Goal: Task Accomplishment & Management: Manage account settings

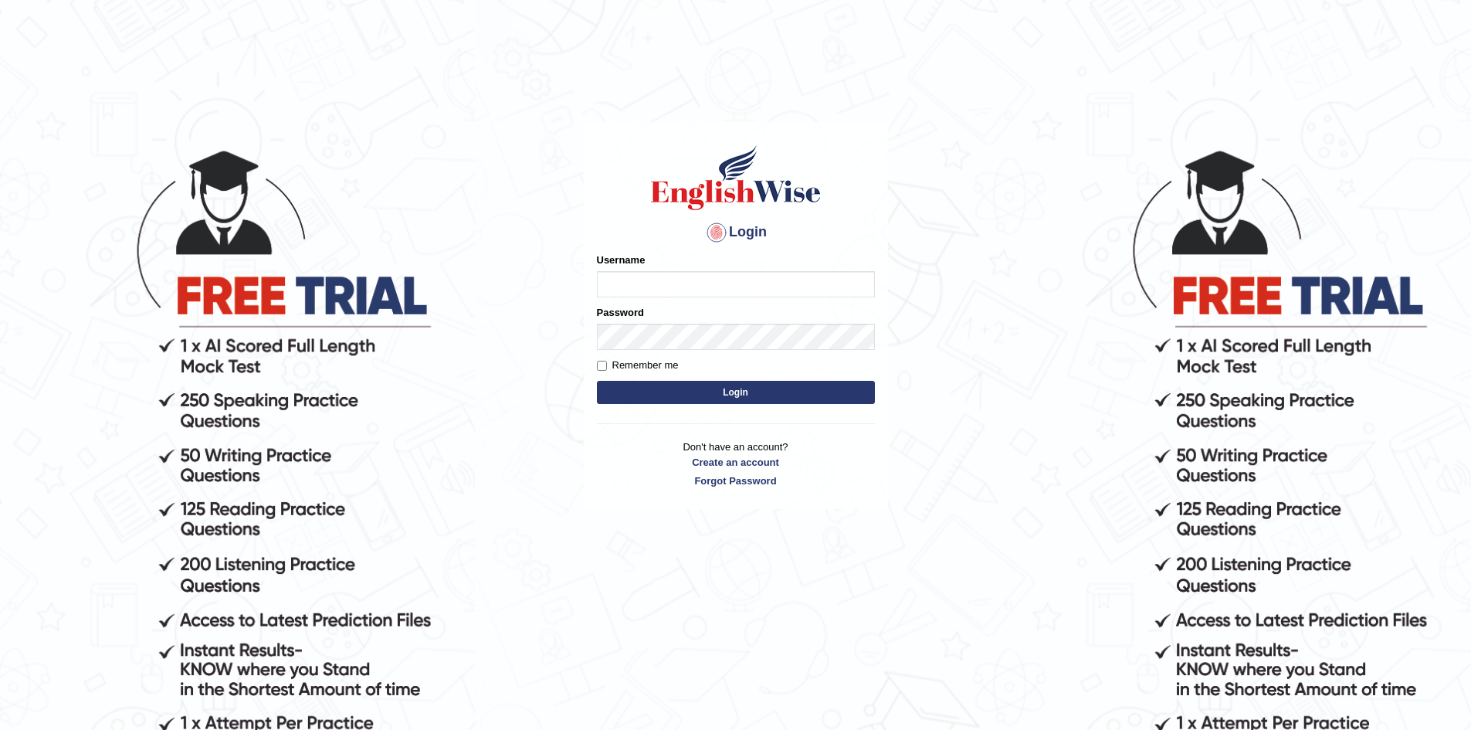
type input "pappylicious"
drag, startPoint x: 670, startPoint y: 286, endPoint x: 272, endPoint y: 336, distance: 400.9
click at [272, 336] on body "Login Please fix the following errors: Username pappylicious Password Remember …" at bounding box center [735, 438] width 1471 height 730
click at [614, 282] on input "Username" at bounding box center [736, 284] width 278 height 26
type input "berinjustin4@gmail.com"
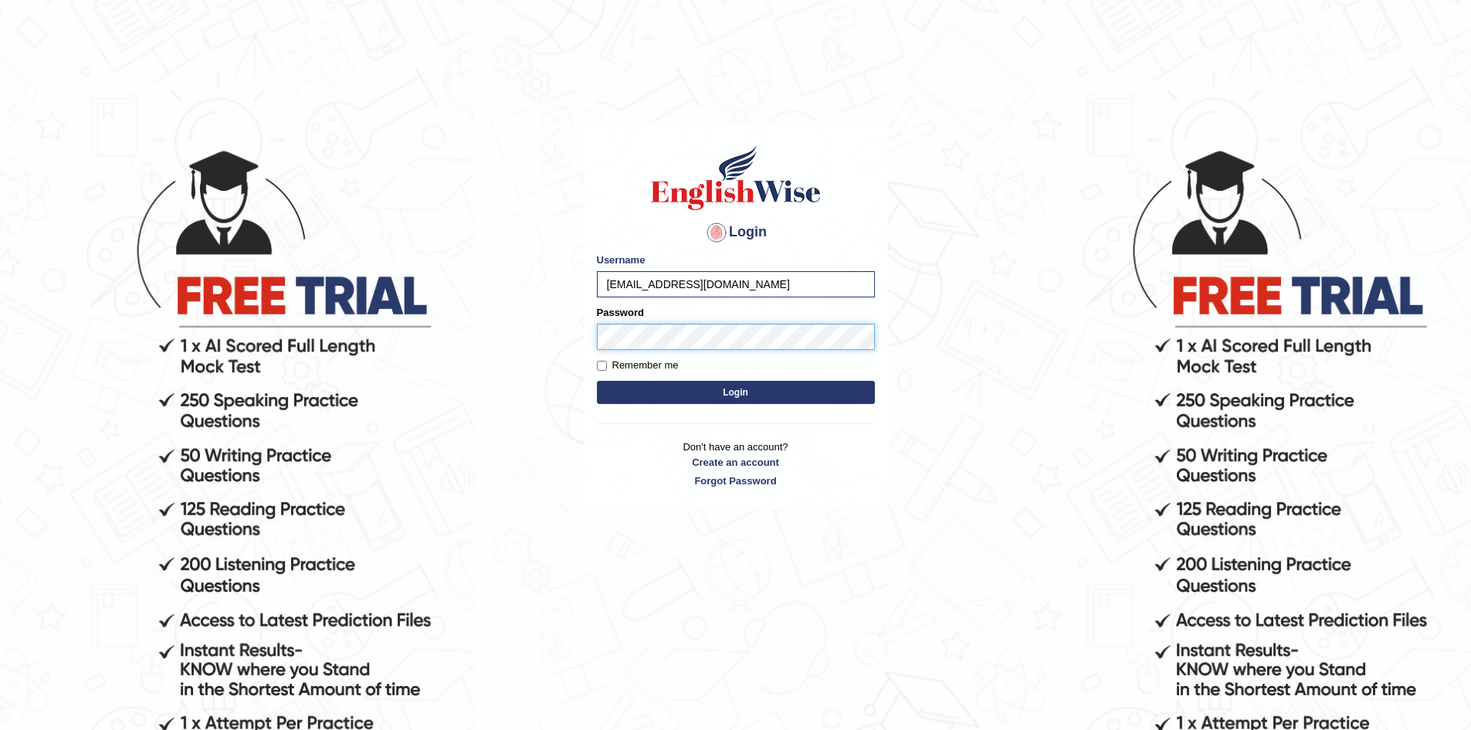
click at [597, 381] on button "Login" at bounding box center [736, 392] width 278 height 23
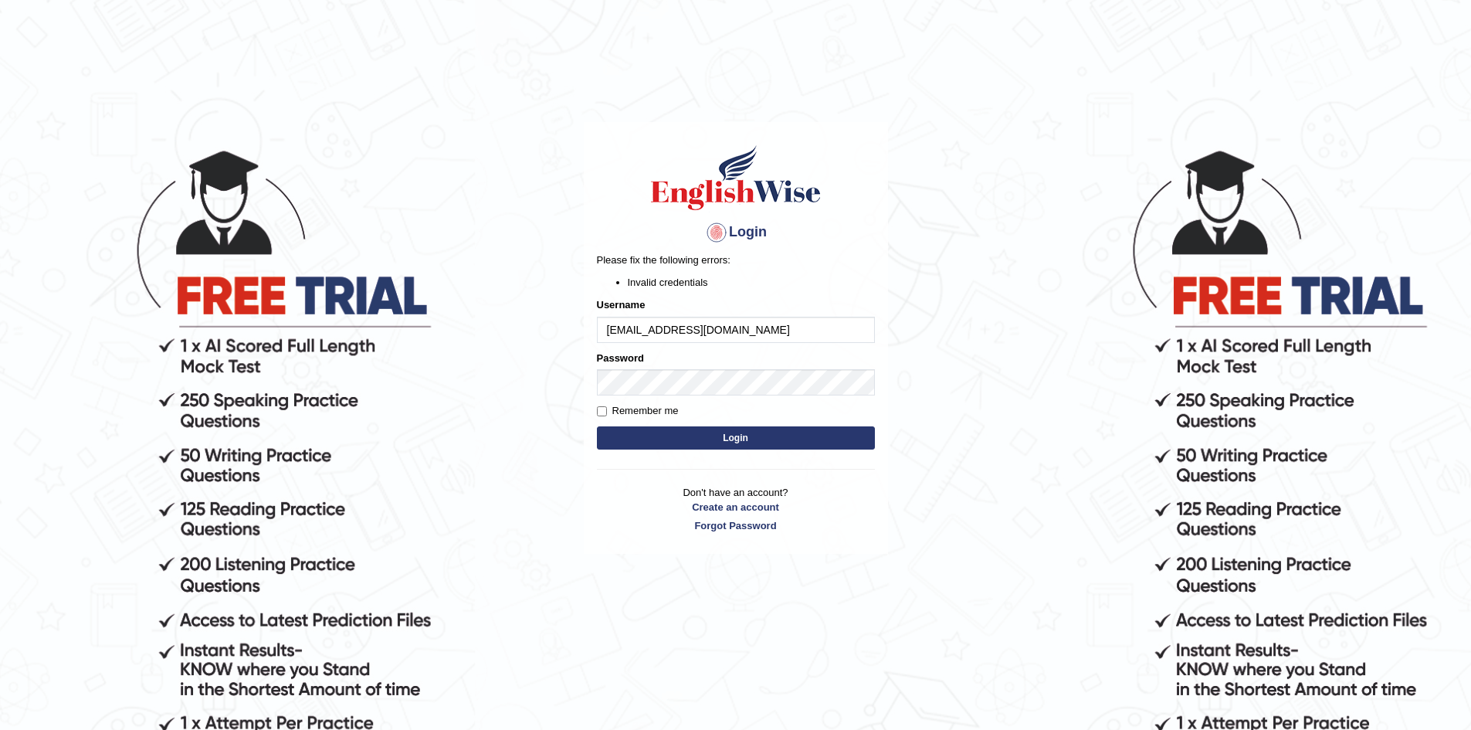
click at [737, 444] on button "Login" at bounding box center [736, 437] width 278 height 23
drag, startPoint x: 727, startPoint y: 330, endPoint x: 175, endPoint y: 324, distance: 551.5
click at [180, 324] on body "Login Please fix the following errors: Invalid credentials Username [EMAIL_ADDR…" at bounding box center [735, 438] width 1471 height 730
click at [629, 327] on input "[PERSON_NAME]" at bounding box center [736, 330] width 278 height 26
type input "papplicious"
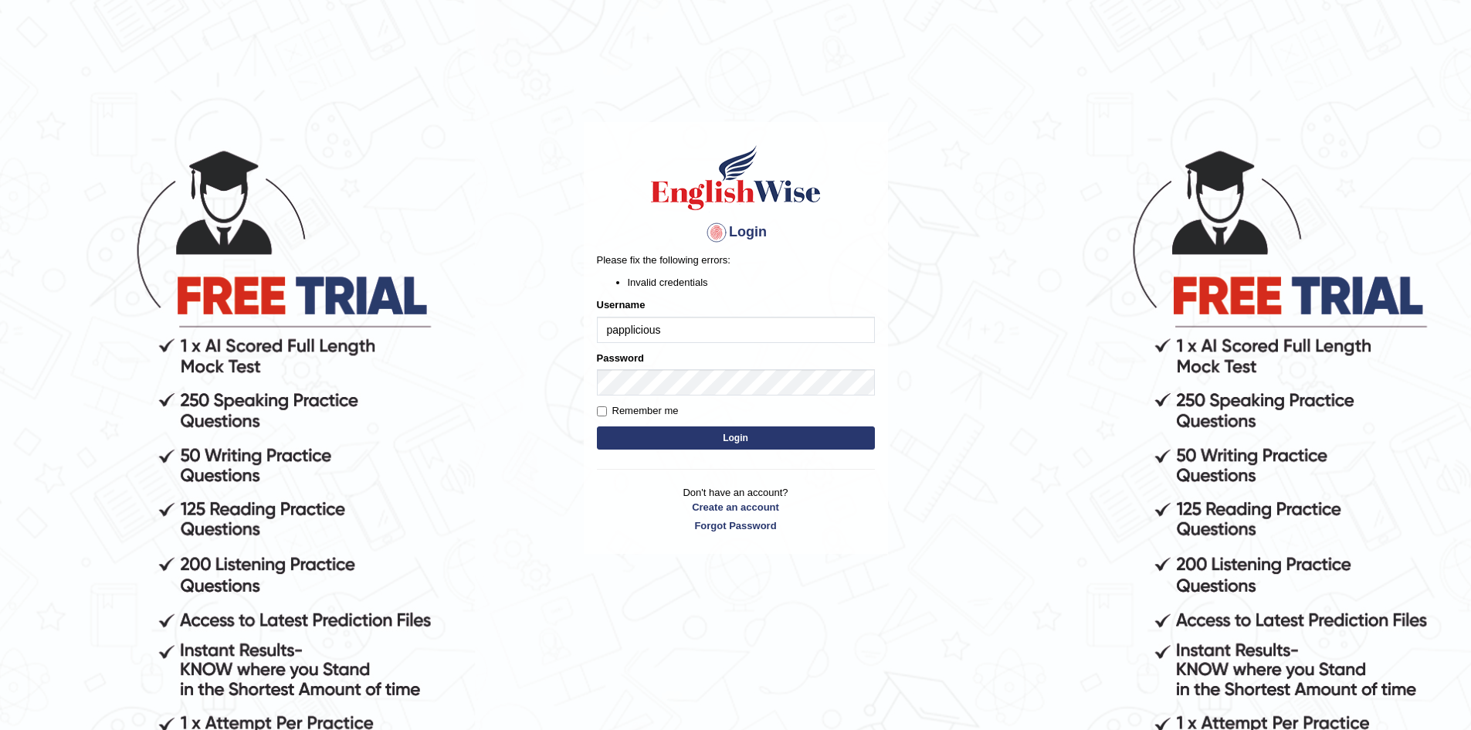
click at [768, 428] on button "Login" at bounding box center [736, 437] width 278 height 23
drag, startPoint x: 705, startPoint y: 327, endPoint x: 59, endPoint y: 378, distance: 647.7
click at [124, 378] on body "Login Please fix the following errors: Invalid credentials Username papplicious…" at bounding box center [735, 438] width 1471 height 730
type input "ber"
click at [781, 438] on button "Login" at bounding box center [736, 437] width 278 height 23
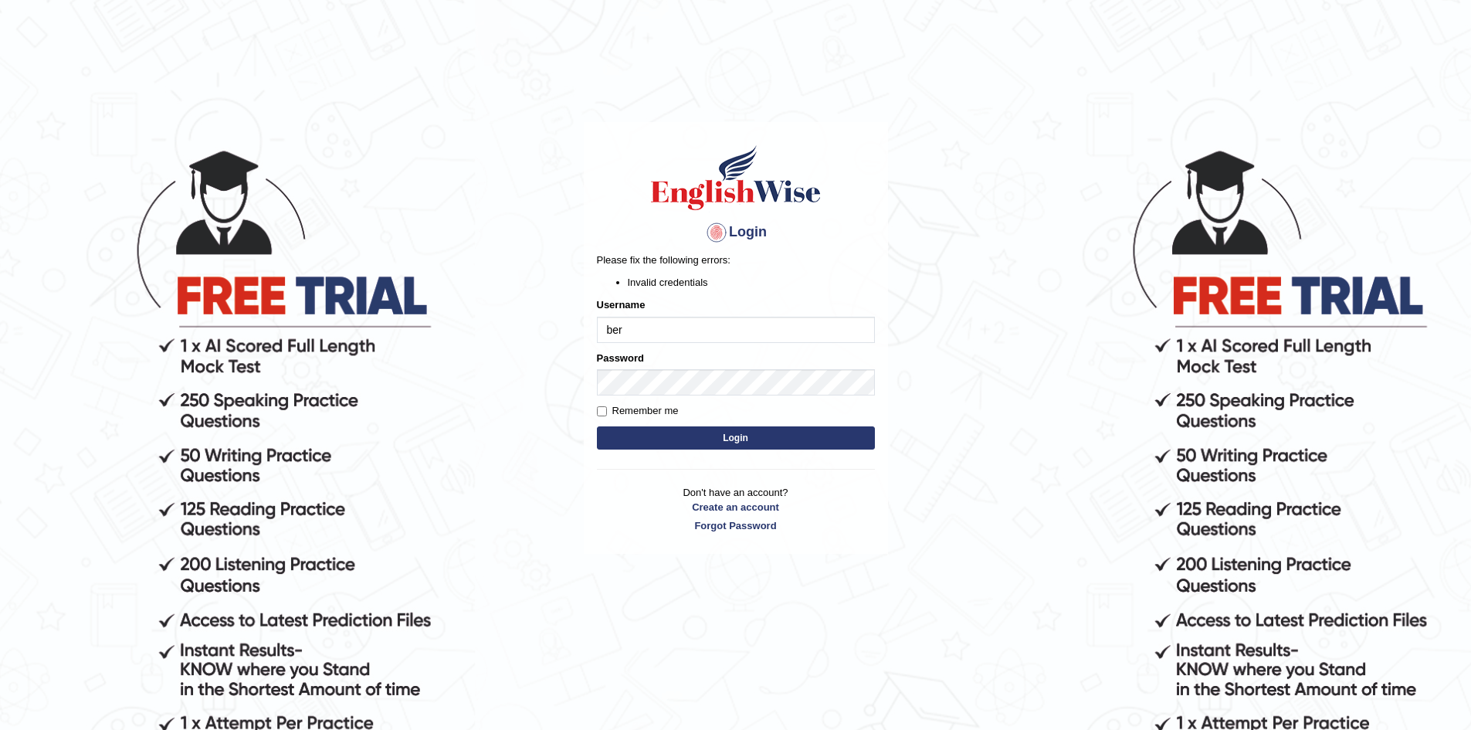
click at [663, 317] on input "ber" at bounding box center [736, 330] width 278 height 26
type input "[EMAIL_ADDRESS][DOMAIN_NAME]"
click at [709, 440] on button "Login" at bounding box center [736, 437] width 278 height 23
drag, startPoint x: 741, startPoint y: 329, endPoint x: 208, endPoint y: 331, distance: 532.9
click at [208, 331] on body "Login Please fix the following errors: Invalid credentials Username berinjustin…" at bounding box center [735, 438] width 1471 height 730
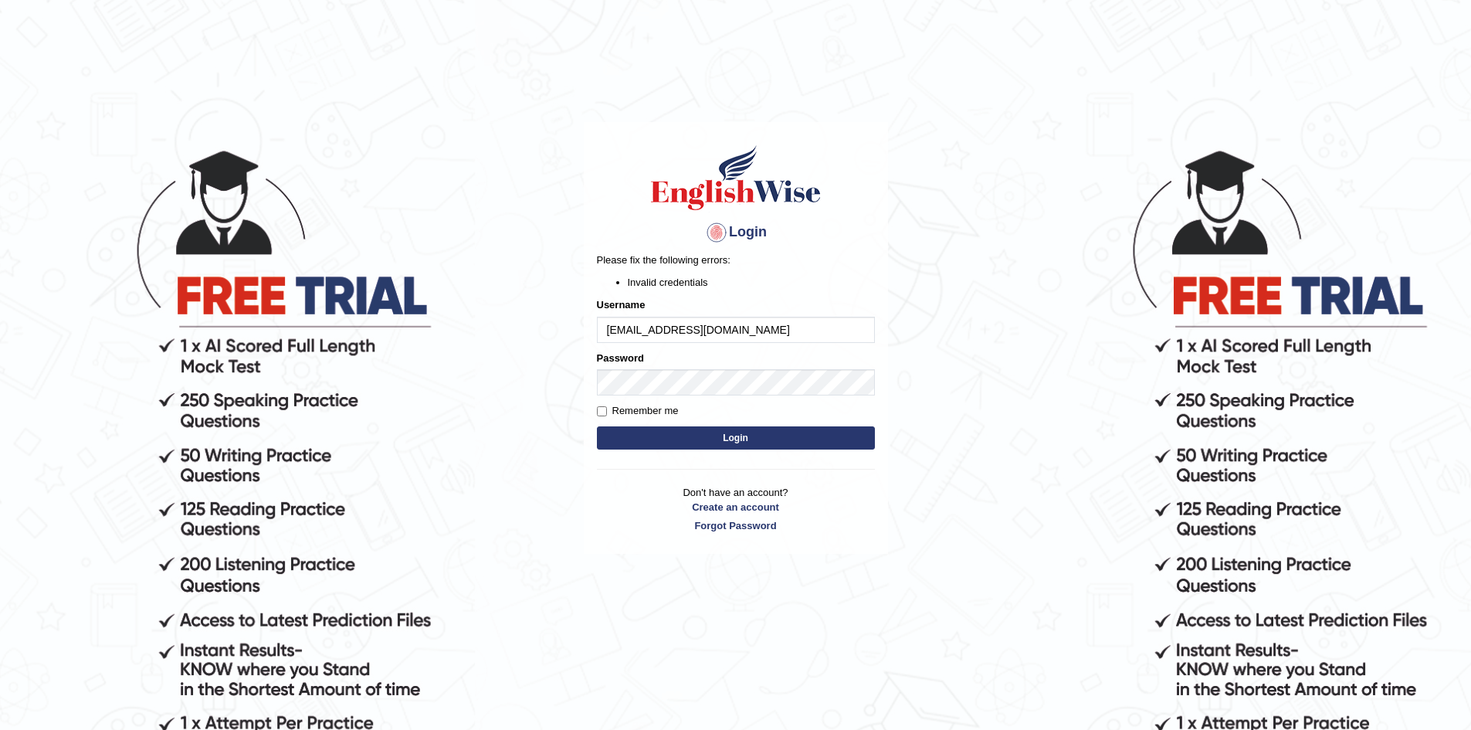
click at [660, 332] on input "berinjustin4@gmail.com" at bounding box center [736, 330] width 278 height 26
type input "[EMAIL_ADDRESS][DOMAIN_NAME]"
click at [597, 426] on button "Login" at bounding box center [736, 437] width 278 height 23
click at [230, 416] on body "Login Please fix the following errors: Invalid credentials Username [EMAIL_ADDR…" at bounding box center [735, 438] width 1471 height 730
click at [597, 426] on button "Login" at bounding box center [736, 437] width 278 height 23
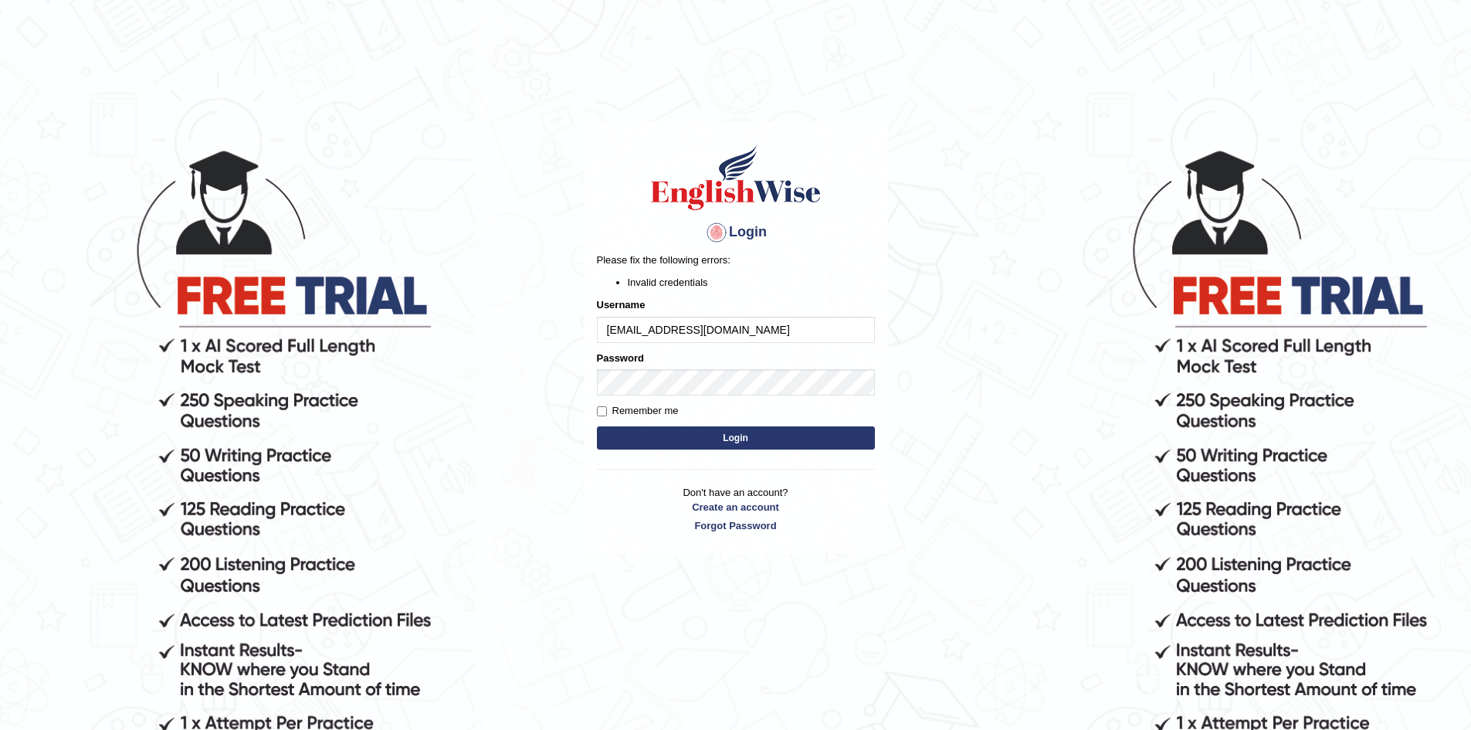
click at [691, 290] on li "Invalid credentials" at bounding box center [751, 282] width 247 height 15
click at [758, 334] on input "[EMAIL_ADDRESS][DOMAIN_NAME]" at bounding box center [736, 330] width 278 height 26
drag, startPoint x: 755, startPoint y: 331, endPoint x: 0, endPoint y: 433, distance: 762.2
click at [0, 430] on body "Login Please fix the following errors: Invalid credentials Username berinjustin…" at bounding box center [735, 438] width 1471 height 730
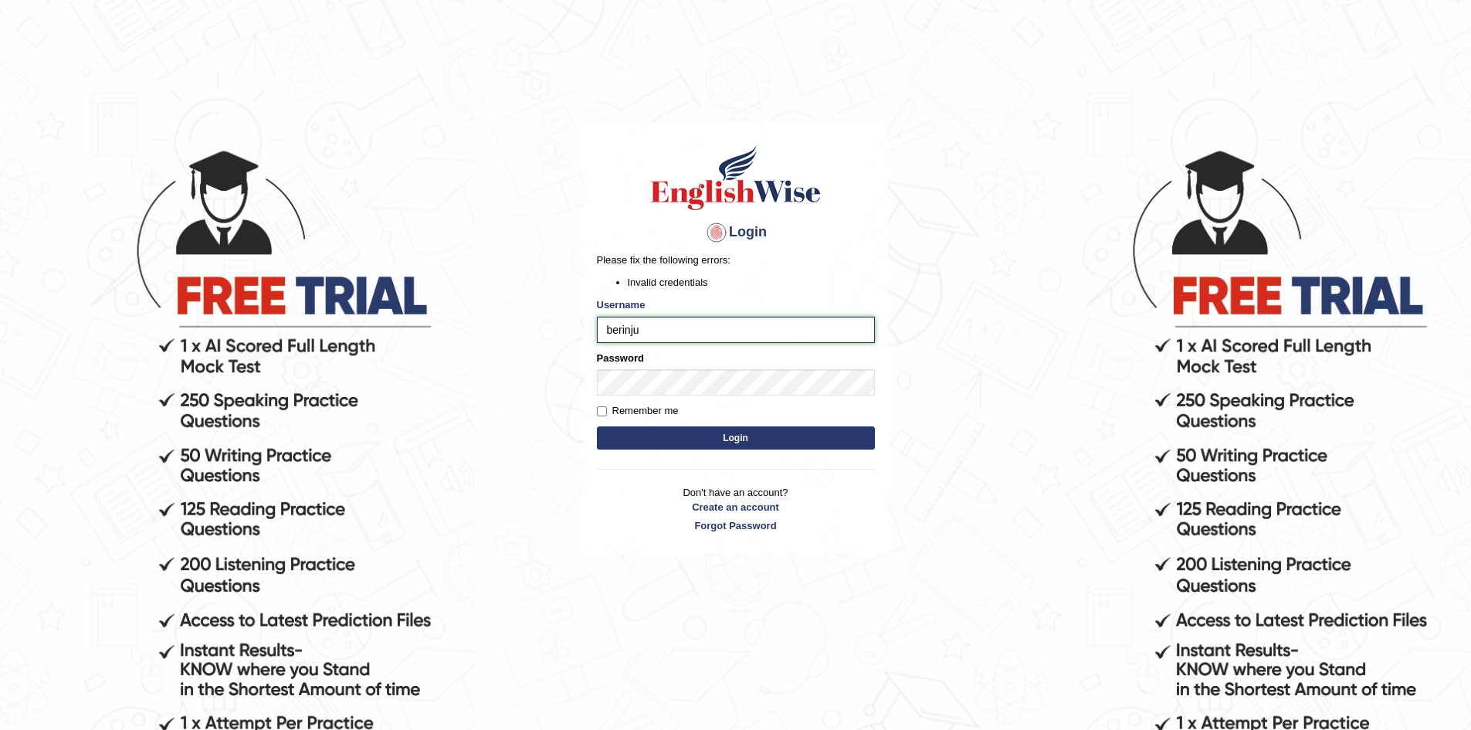
type input "[EMAIL_ADDRESS][DOMAIN_NAME]"
click at [755, 415] on div "Remember me" at bounding box center [736, 410] width 278 height 15
click at [755, 436] on button "Login" at bounding box center [736, 437] width 278 height 23
drag, startPoint x: 747, startPoint y: 324, endPoint x: 83, endPoint y: 330, distance: 663.5
click at [83, 330] on body "Login Please fix the following errors: Invalid credentials Username berinjustin…" at bounding box center [735, 438] width 1471 height 730
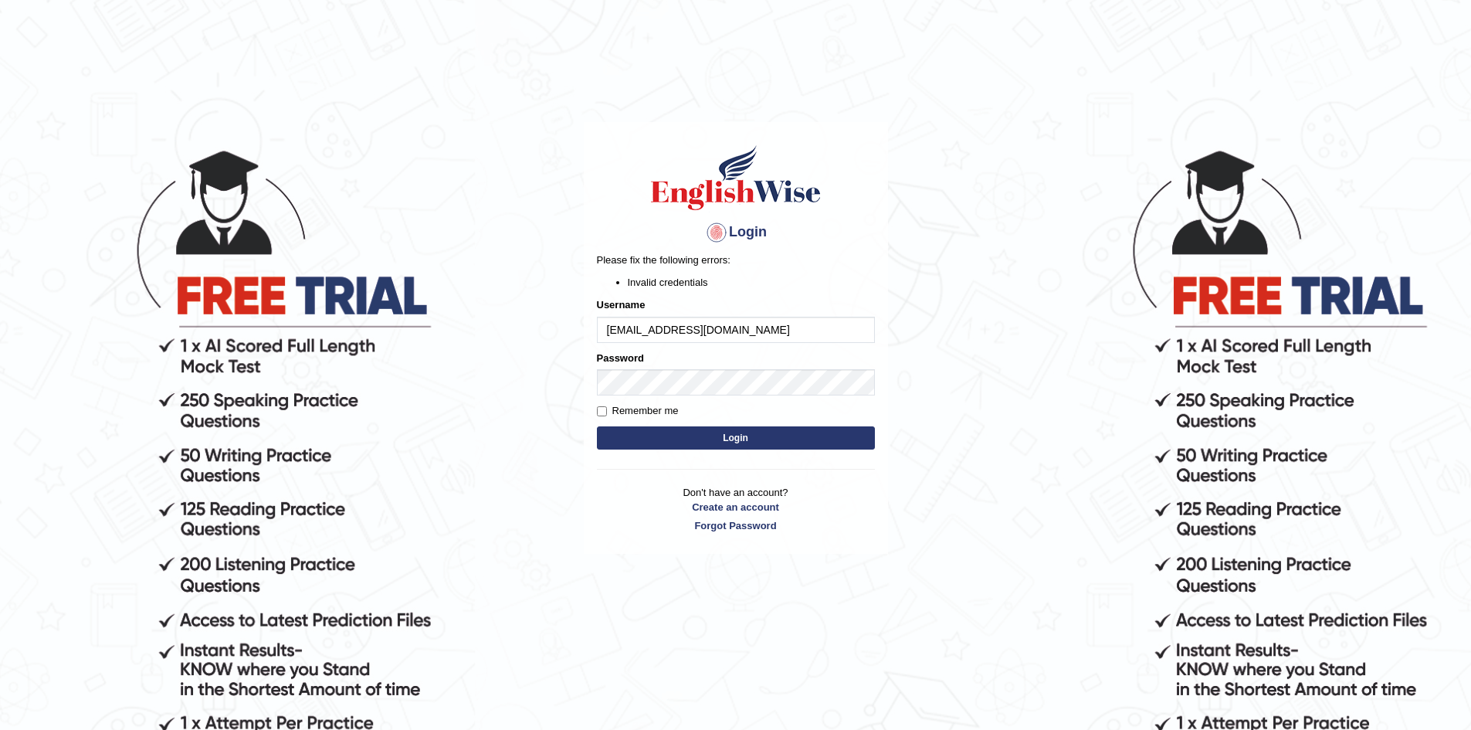
type input "[EMAIL_ADDRESS][DOMAIN_NAME]"
click at [750, 426] on button "Login" at bounding box center [736, 437] width 278 height 23
click at [732, 439] on button "Login" at bounding box center [736, 437] width 278 height 23
drag, startPoint x: 728, startPoint y: 322, endPoint x: 80, endPoint y: 351, distance: 648.6
click at [105, 351] on body "Login Please fix the following errors: Invalid credentials Username [EMAIL_ADDR…" at bounding box center [735, 438] width 1471 height 730
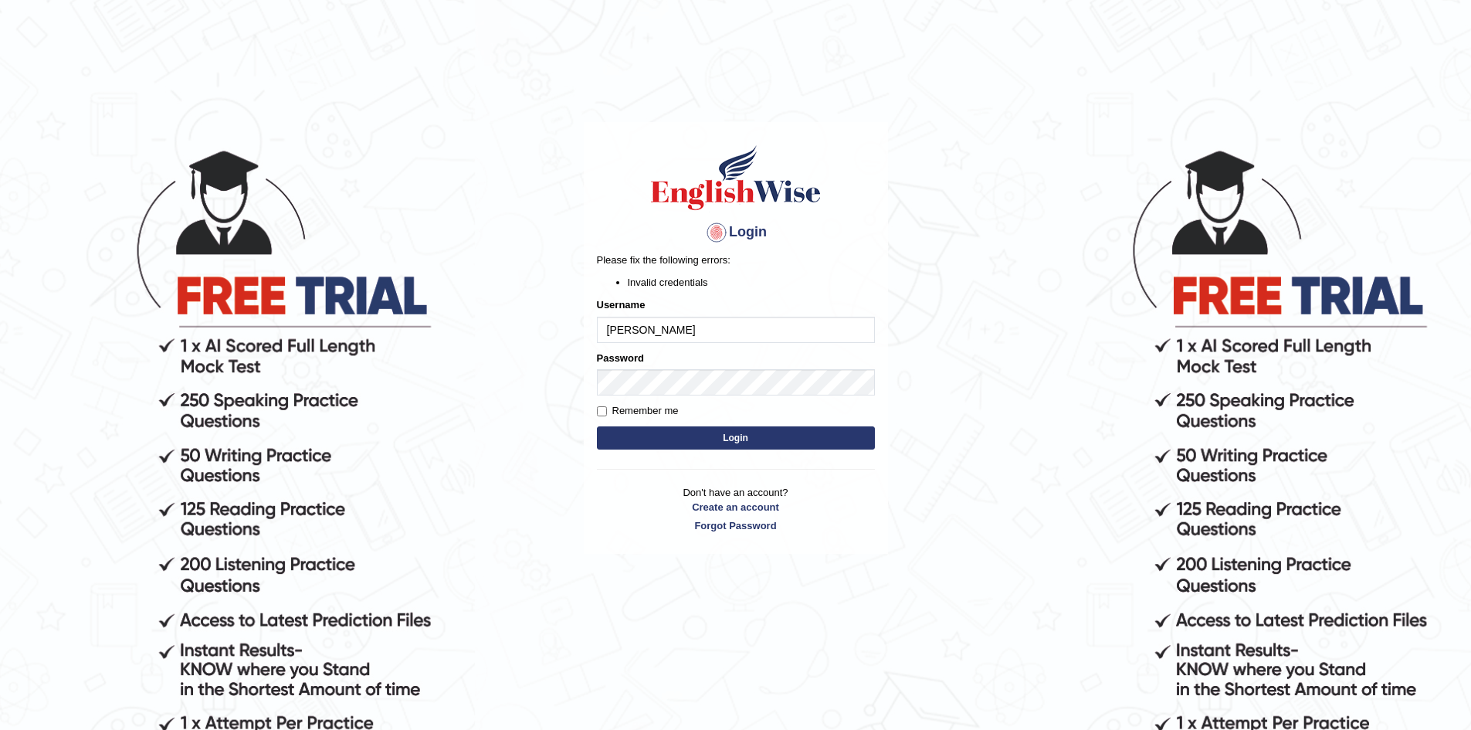
type input "papplicious"
click at [733, 436] on button "Login" at bounding box center [736, 437] width 278 height 23
click at [708, 398] on form "Please fix the following errors: Invalid credentials Username papplicious Passw…" at bounding box center [736, 353] width 278 height 200
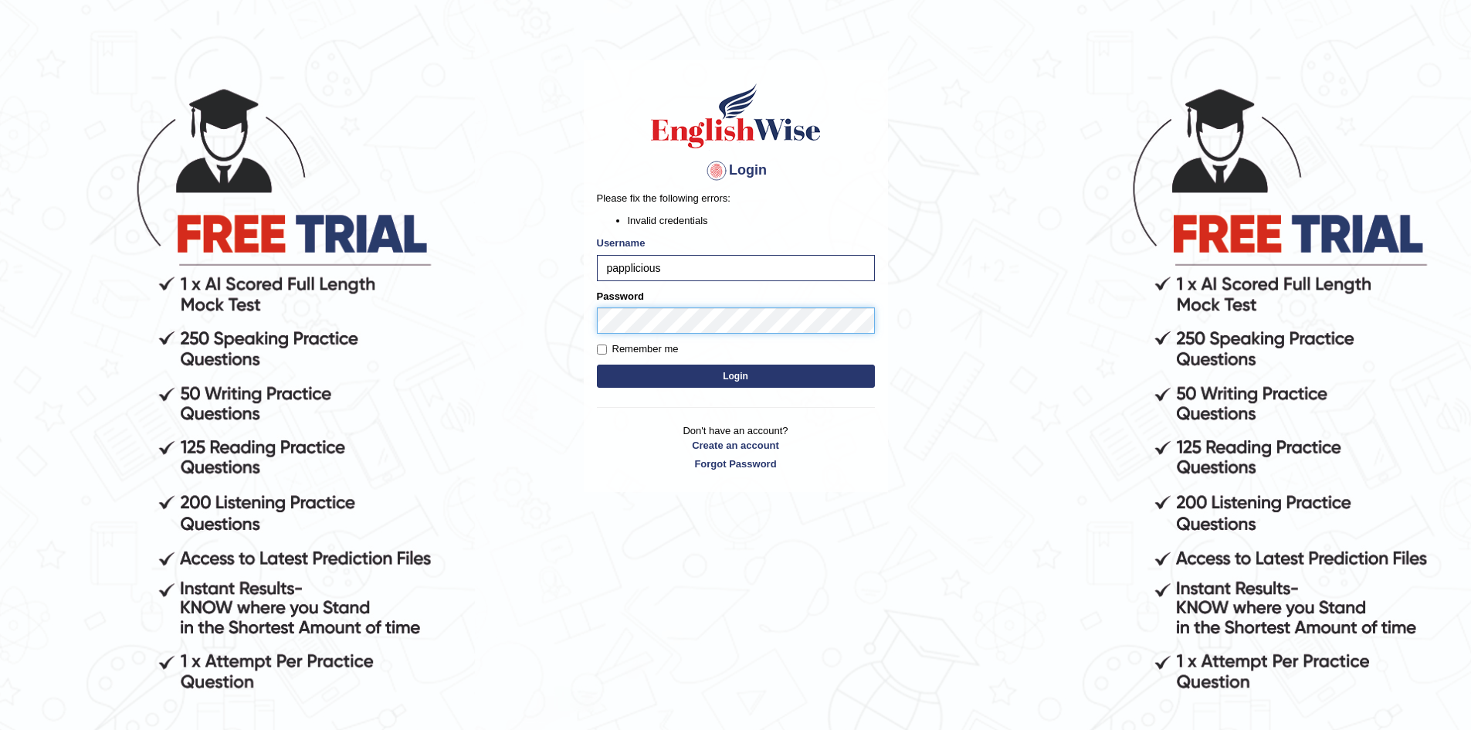
scroll to position [157, 0]
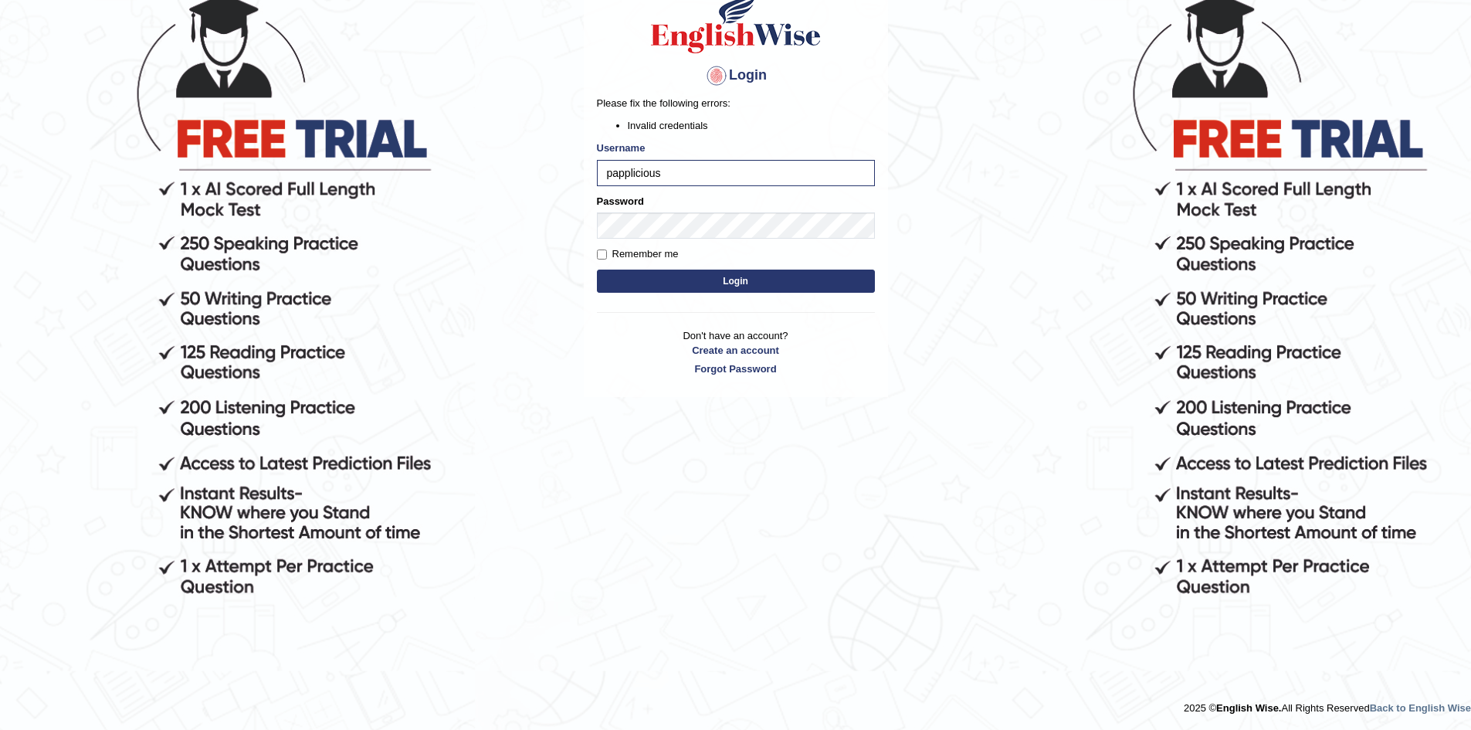
click at [699, 125] on li "Invalid credentials" at bounding box center [751, 125] width 247 height 15
click at [813, 128] on li "Invalid credentials" at bounding box center [751, 125] width 247 height 15
click at [630, 175] on input "papplicious" at bounding box center [736, 173] width 278 height 26
type input "pappylicious"
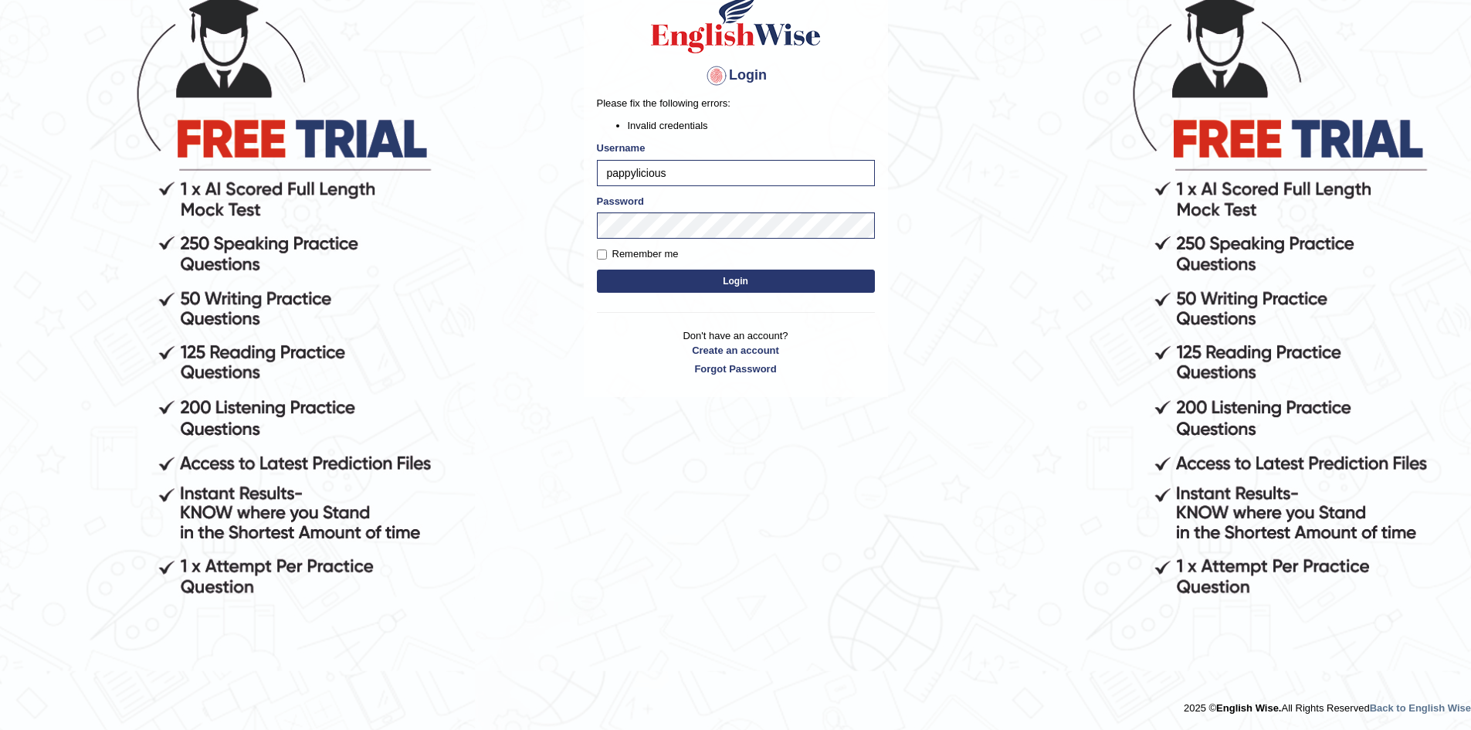
click at [673, 277] on button "Login" at bounding box center [736, 281] width 278 height 23
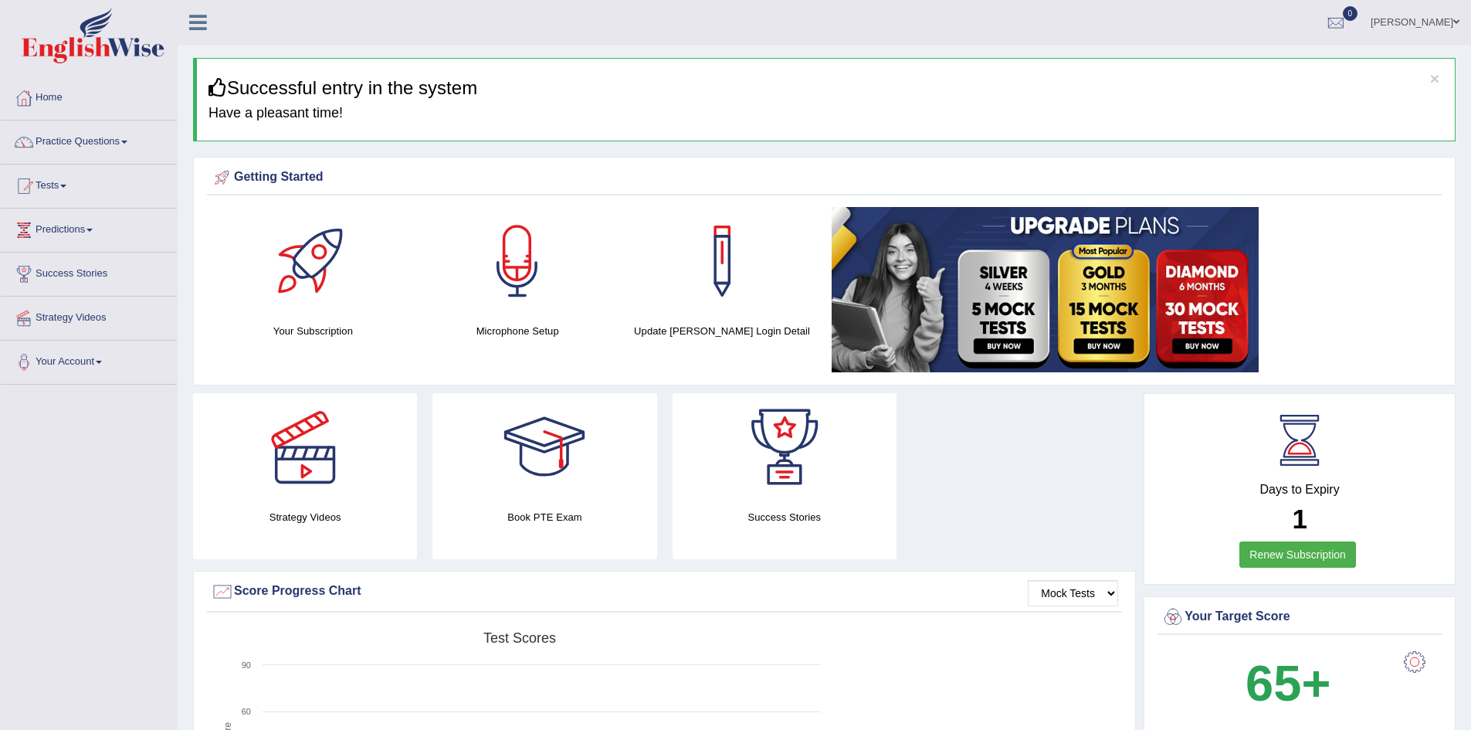
click at [1300, 447] on div at bounding box center [1300, 440] width 70 height 70
